Goal: Task Accomplishment & Management: Complete application form

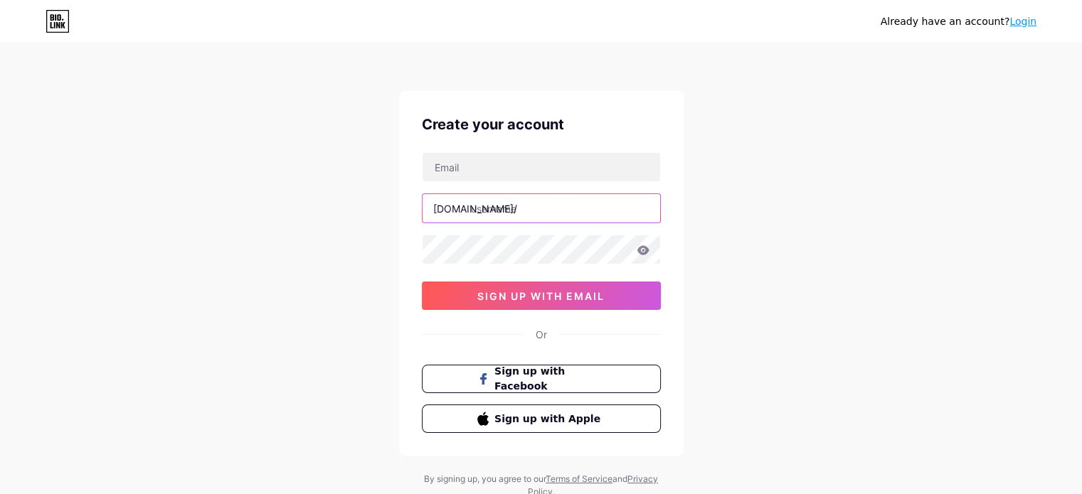
click at [501, 206] on input "text" at bounding box center [541, 208] width 238 height 28
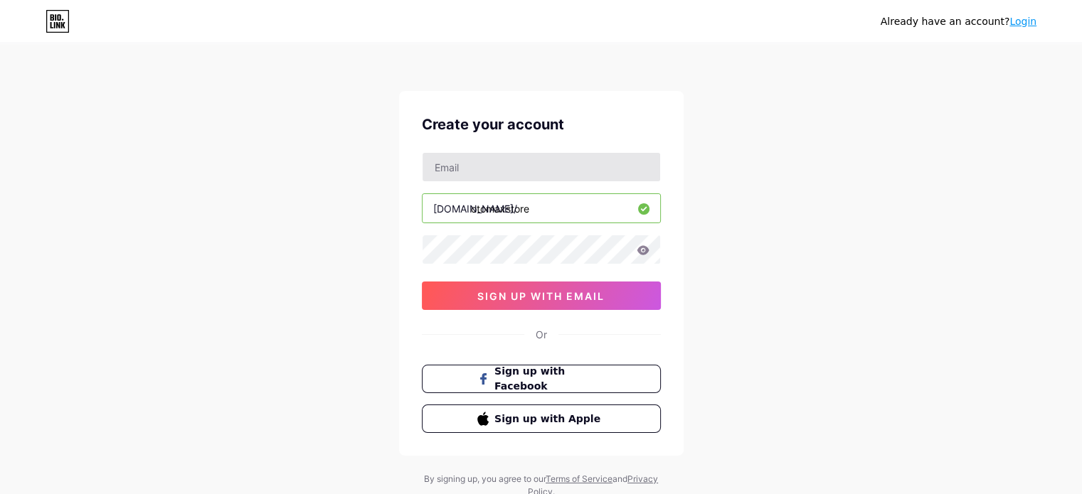
type input "otomaxstore"
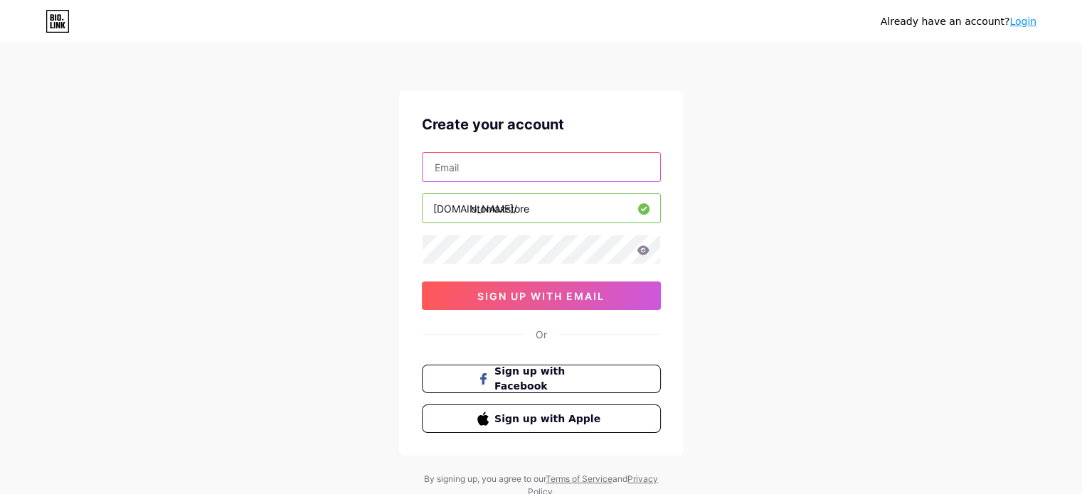
click at [504, 169] on input "text" at bounding box center [541, 167] width 238 height 28
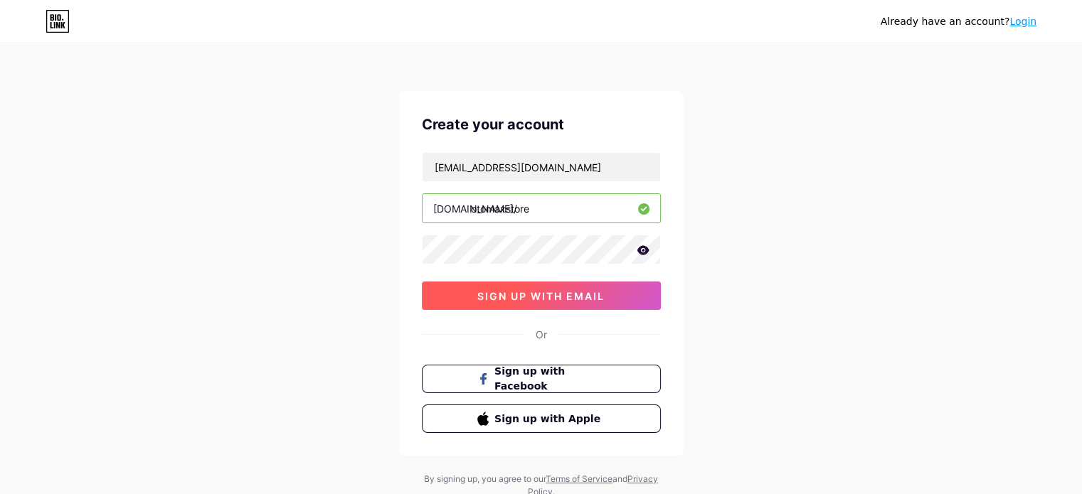
click at [501, 300] on span "sign up with email" at bounding box center [540, 296] width 127 height 12
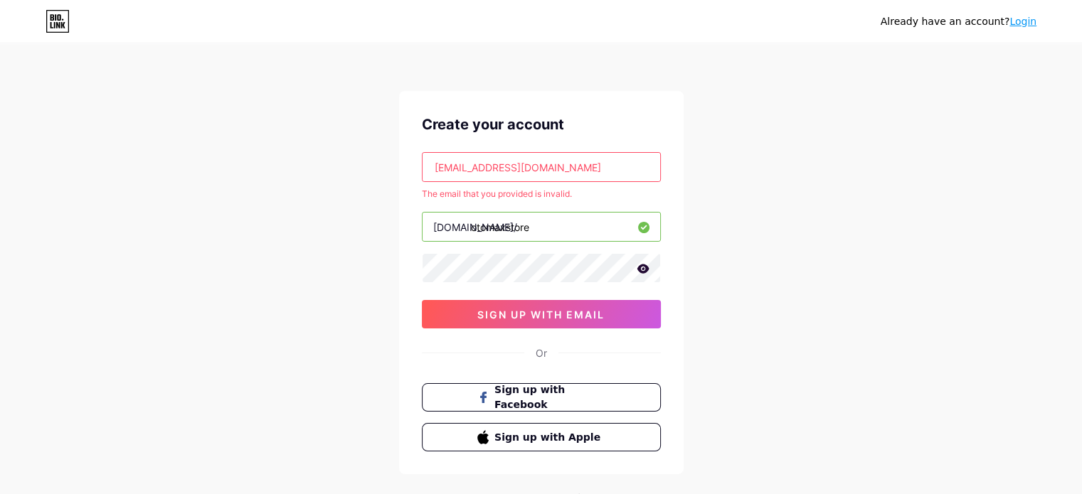
click at [554, 160] on input "[EMAIL_ADDRESS][DOMAIN_NAME]" at bounding box center [541, 167] width 238 height 28
paste input "qhhudh1857@gaifx"
click at [570, 230] on input "otomaxstore" at bounding box center [541, 227] width 238 height 28
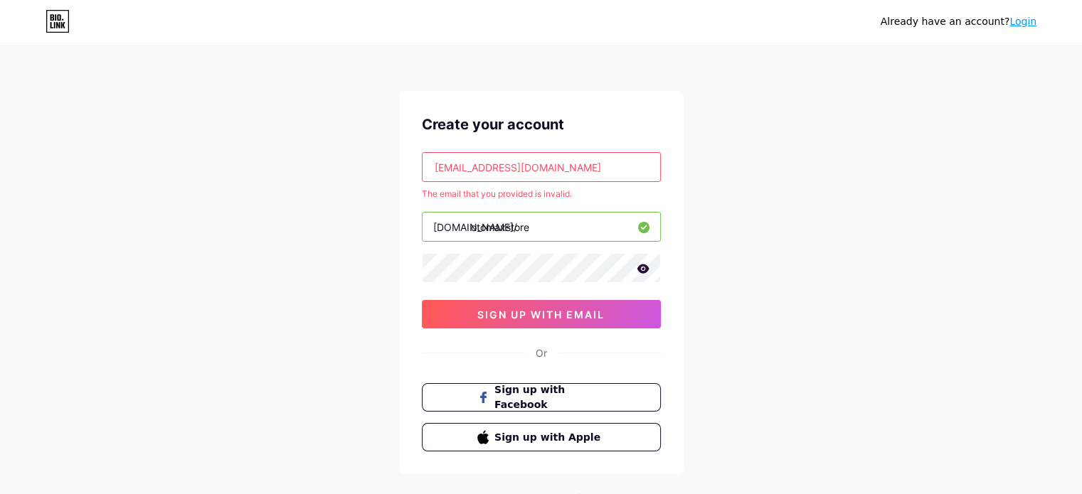
click at [560, 169] on input "[EMAIL_ADDRESS][DOMAIN_NAME]" at bounding box center [541, 167] width 238 height 28
click at [559, 169] on input "[EMAIL_ADDRESS][DOMAIN_NAME]" at bounding box center [541, 167] width 238 height 28
paste input "[EMAIL_ADDRESS][DOMAIN_NAME]"
paste input "text"
type input "[EMAIL_ADDRESS][DOMAIN_NAME]"
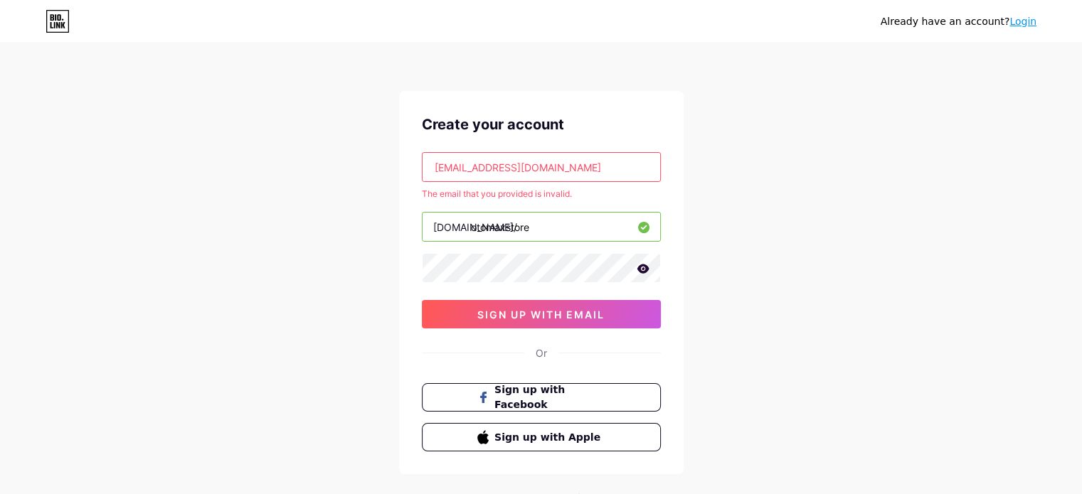
click at [594, 231] on input "otomaxstore" at bounding box center [541, 227] width 238 height 28
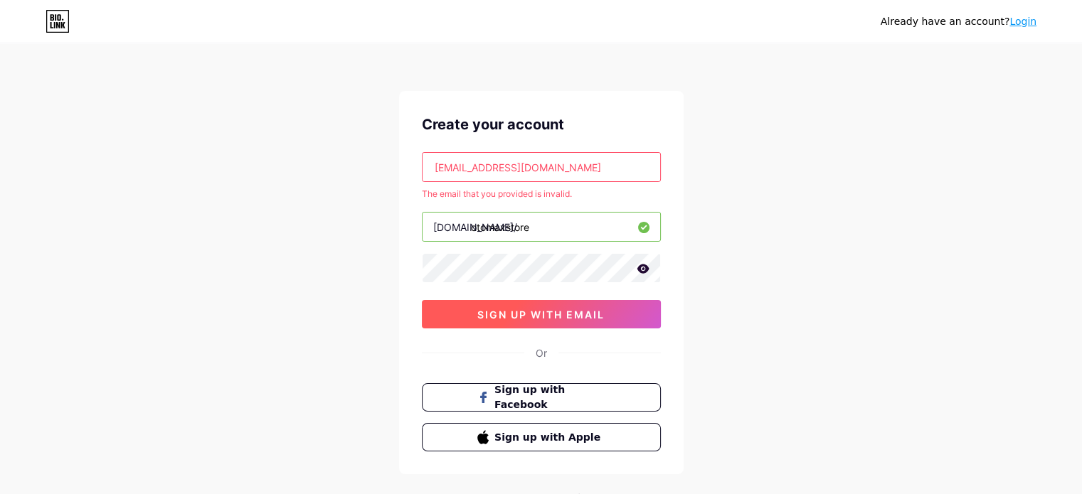
click at [558, 316] on span "sign up with email" at bounding box center [540, 315] width 127 height 12
